Goal: Information Seeking & Learning: Stay updated

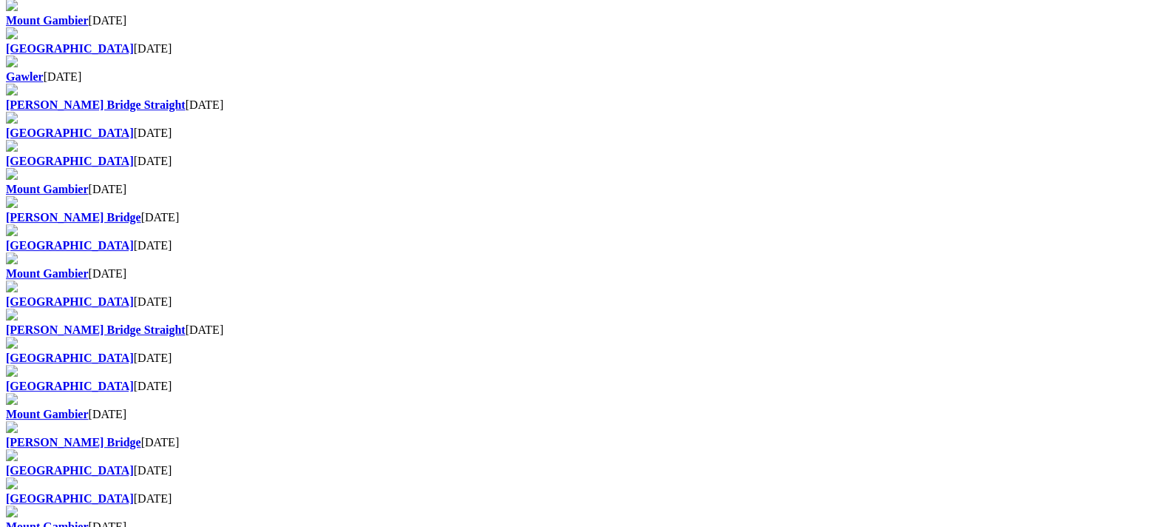
scroll to position [925, 0]
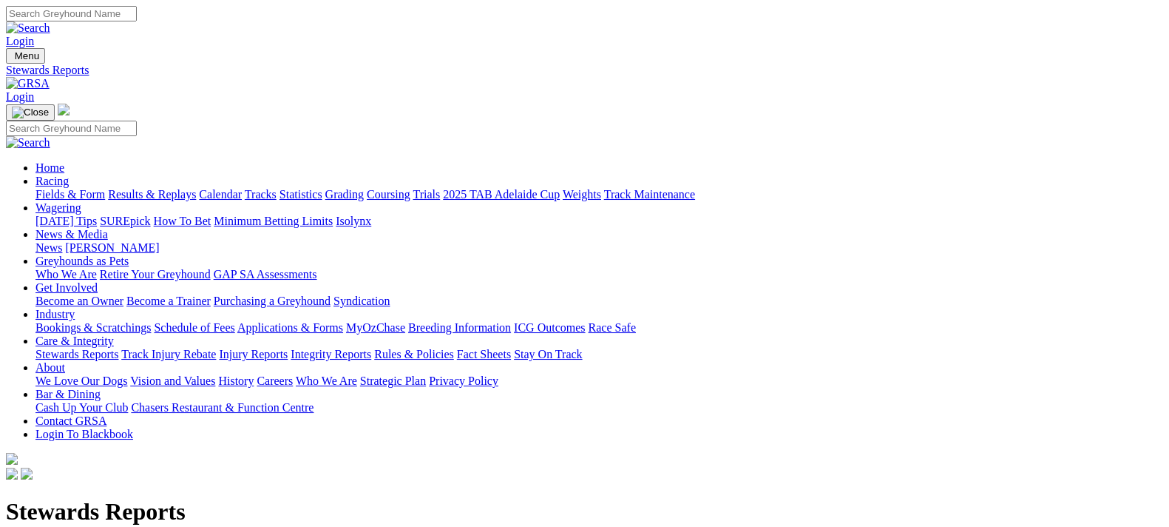
scroll to position [184, 0]
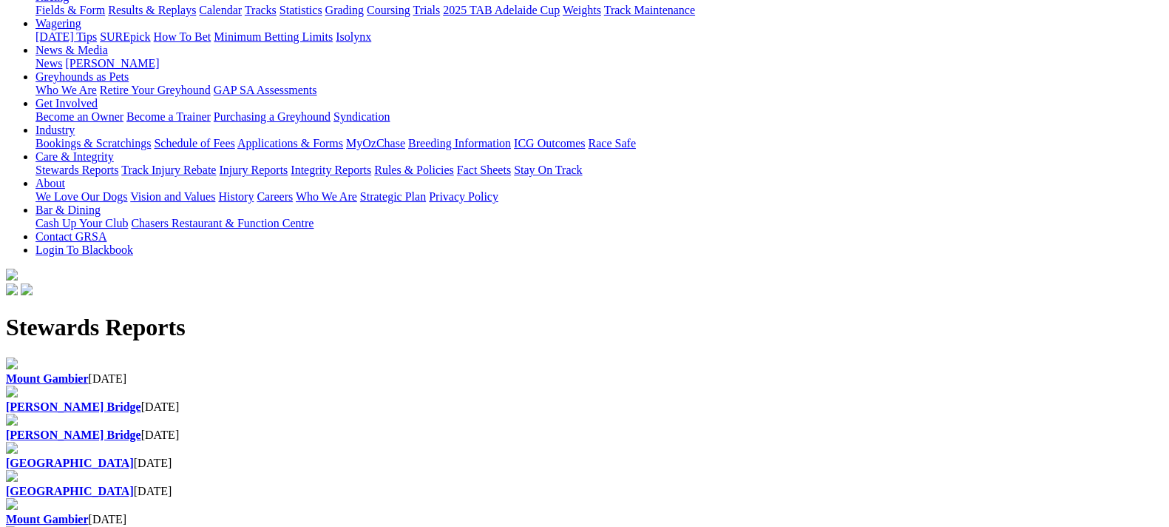
click at [89, 513] on b "Mount Gambier" at bounding box center [47, 519] width 83 height 13
